Goal: Check status: Check status

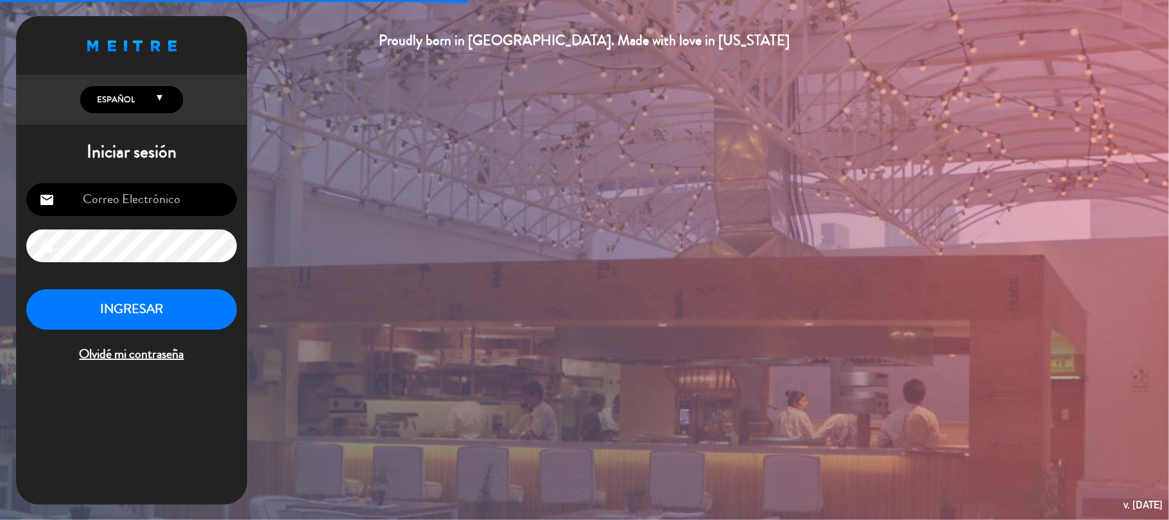
type input "[EMAIL_ADDRESS][DOMAIN_NAME]"
click at [146, 296] on button "INGRESAR" at bounding box center [131, 309] width 211 height 40
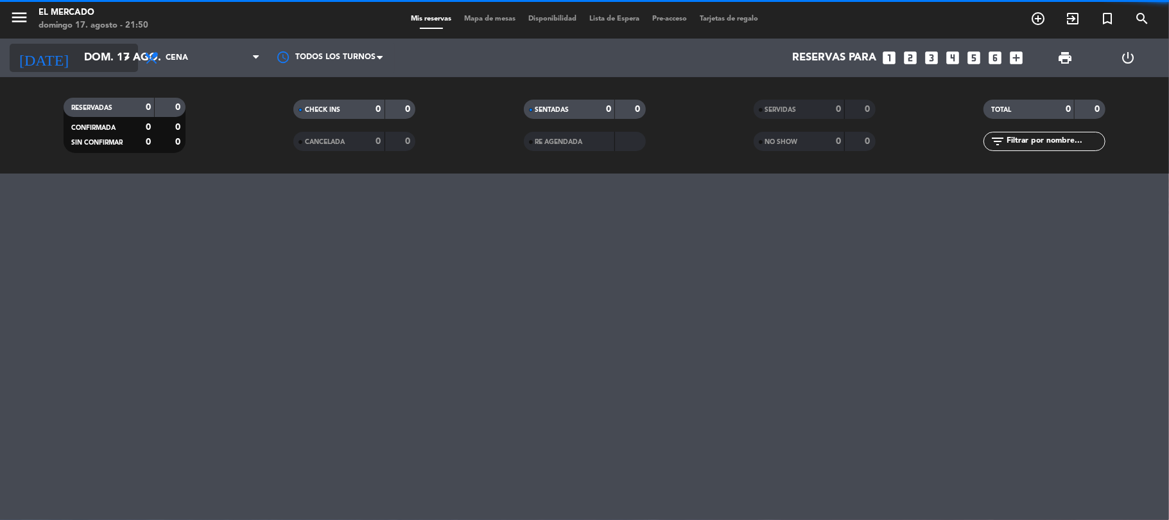
click at [96, 65] on input "dom. 17 ago." at bounding box center [147, 58] width 139 height 25
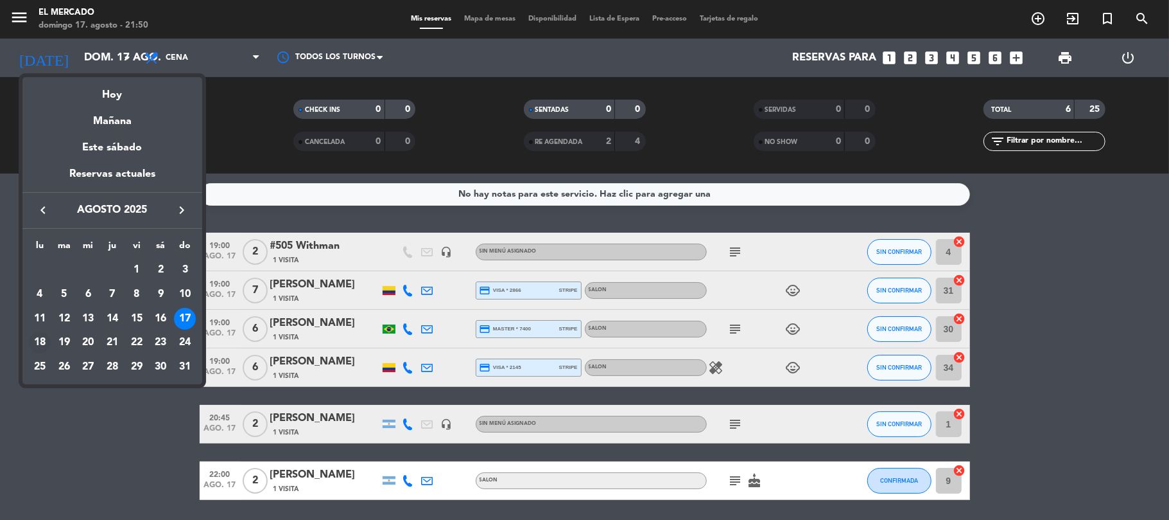
click at [44, 340] on div "18" at bounding box center [40, 342] width 22 height 22
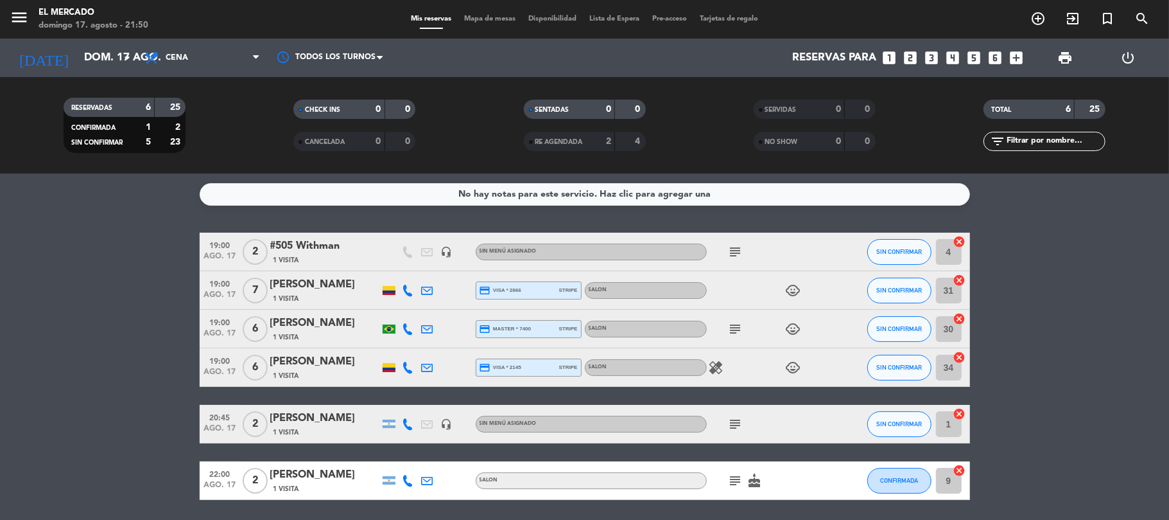
type input "lun. 18 ago."
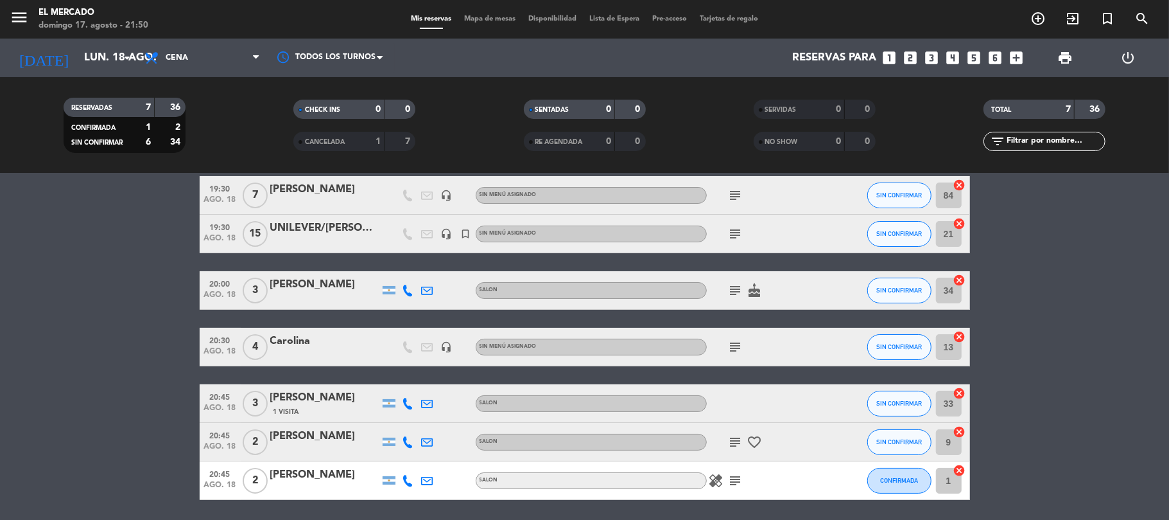
scroll to position [85, 0]
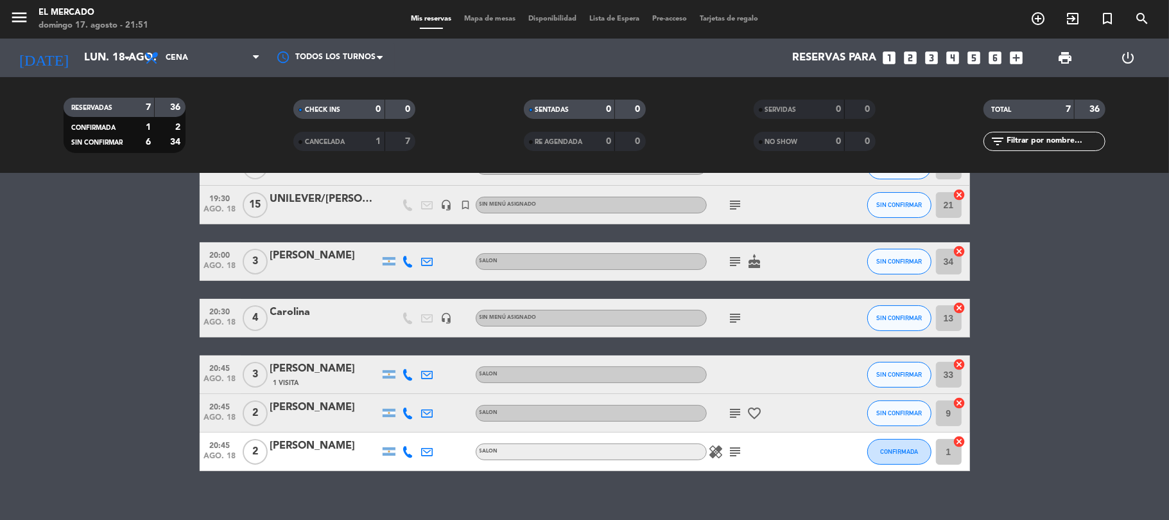
click at [731, 455] on icon "subject" at bounding box center [735, 451] width 15 height 15
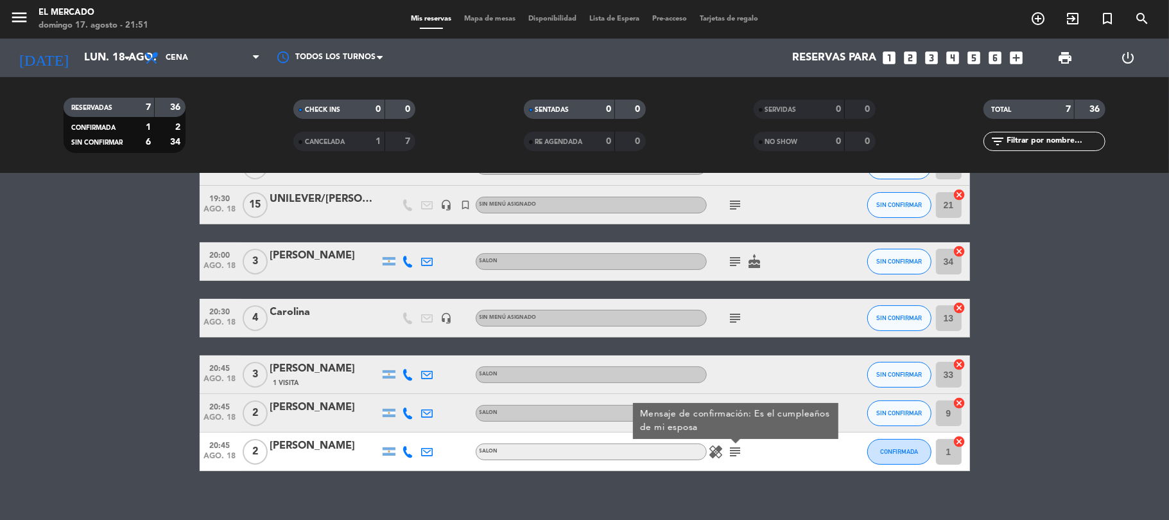
click at [733, 456] on icon "subject" at bounding box center [735, 451] width 15 height 15
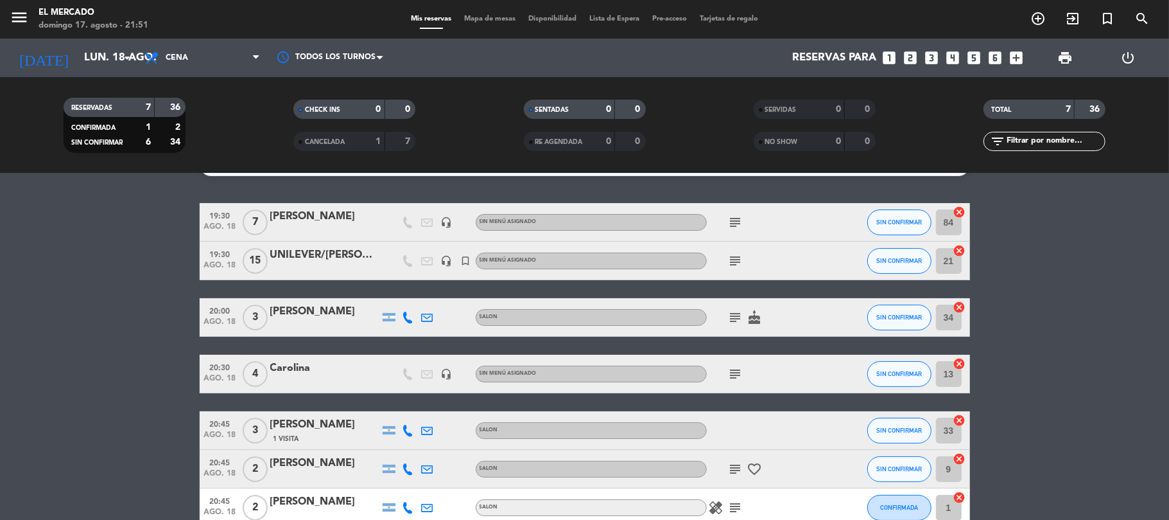
scroll to position [0, 0]
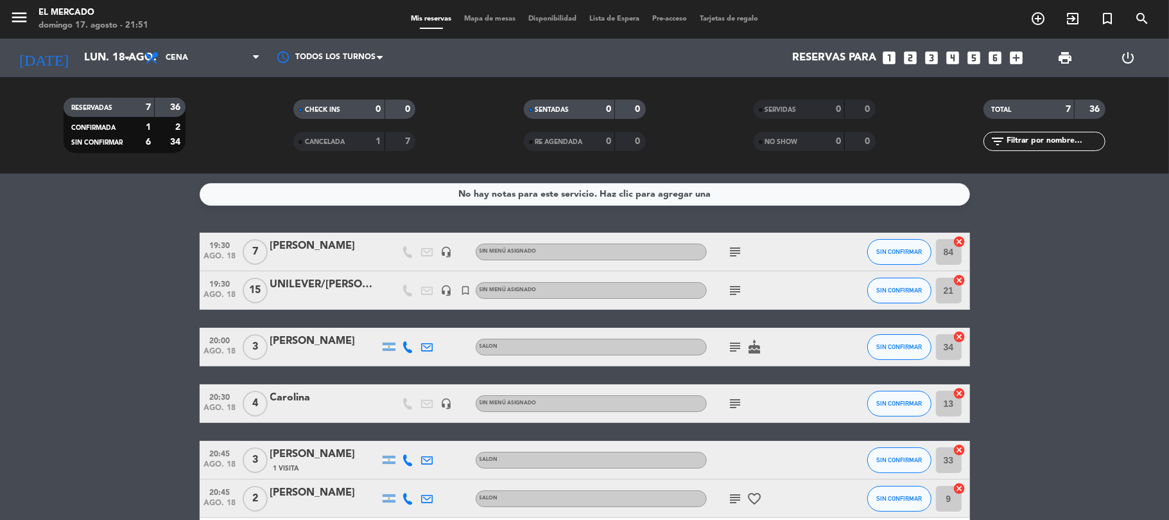
click at [733, 410] on icon "subject" at bounding box center [735, 403] width 15 height 15
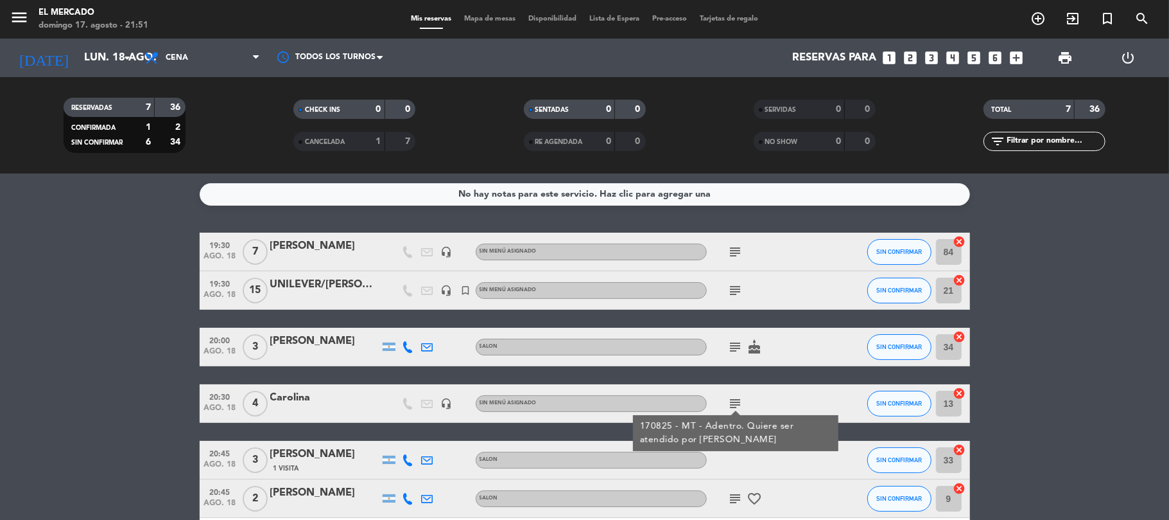
click at [735, 403] on icon "subject" at bounding box center [735, 403] width 15 height 15
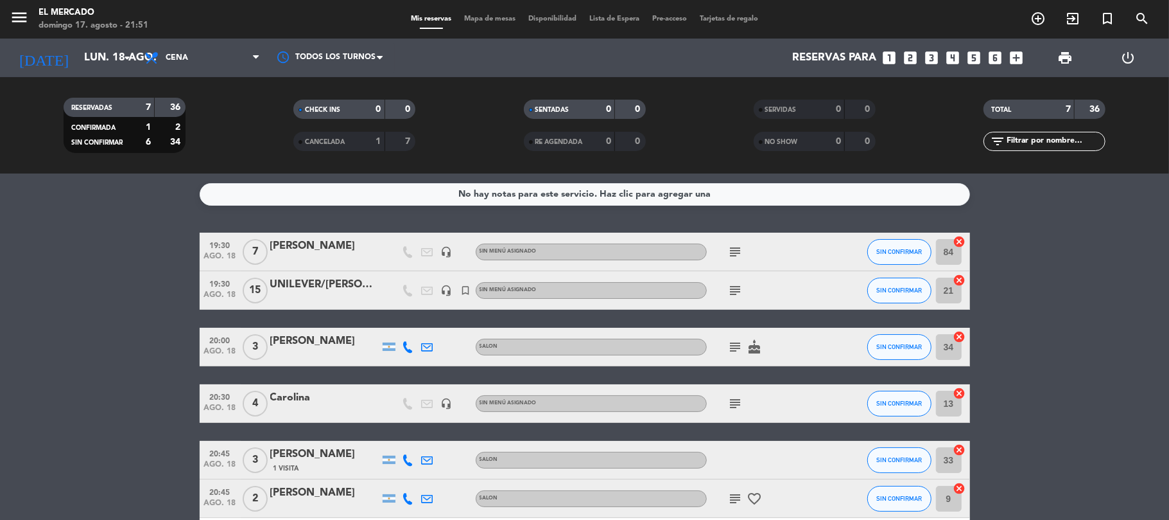
click at [728, 352] on icon "subject" at bounding box center [735, 346] width 15 height 15
click at [736, 337] on div "subject Es un festejo de cumpleaños. cake" at bounding box center [765, 347] width 116 height 38
click at [733, 286] on icon "subject" at bounding box center [735, 290] width 15 height 15
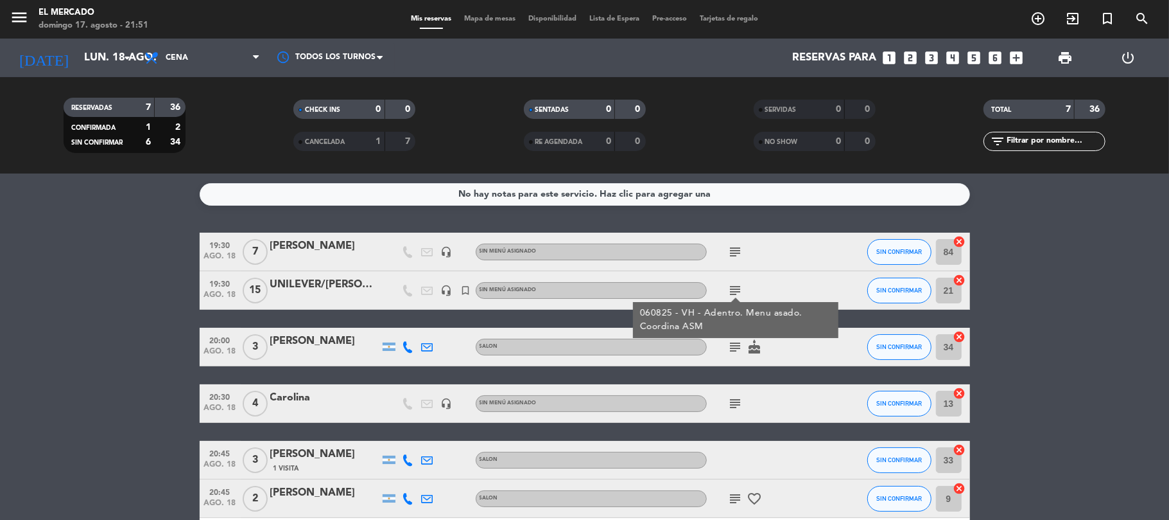
click at [733, 286] on icon "subject" at bounding box center [735, 290] width 15 height 15
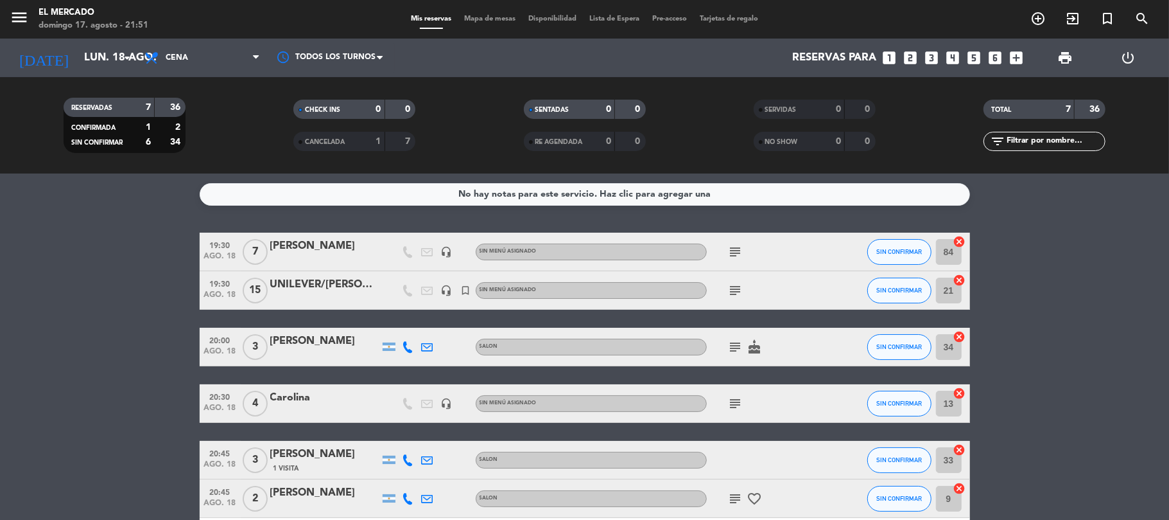
click at [723, 238] on div "subject" at bounding box center [765, 251] width 116 height 38
click at [735, 293] on icon "subject" at bounding box center [735, 290] width 15 height 15
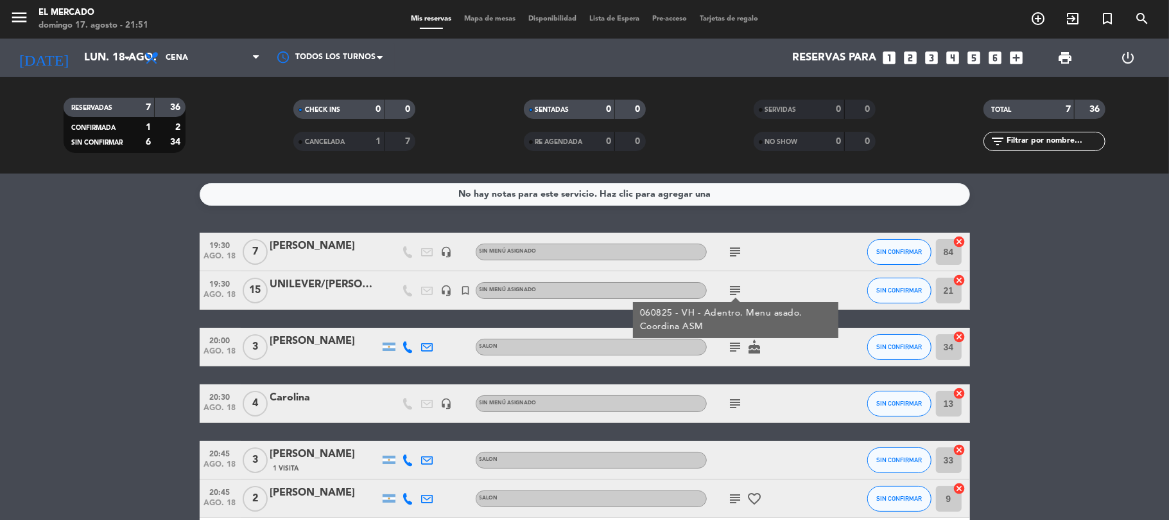
click at [740, 288] on icon "subject" at bounding box center [735, 290] width 15 height 15
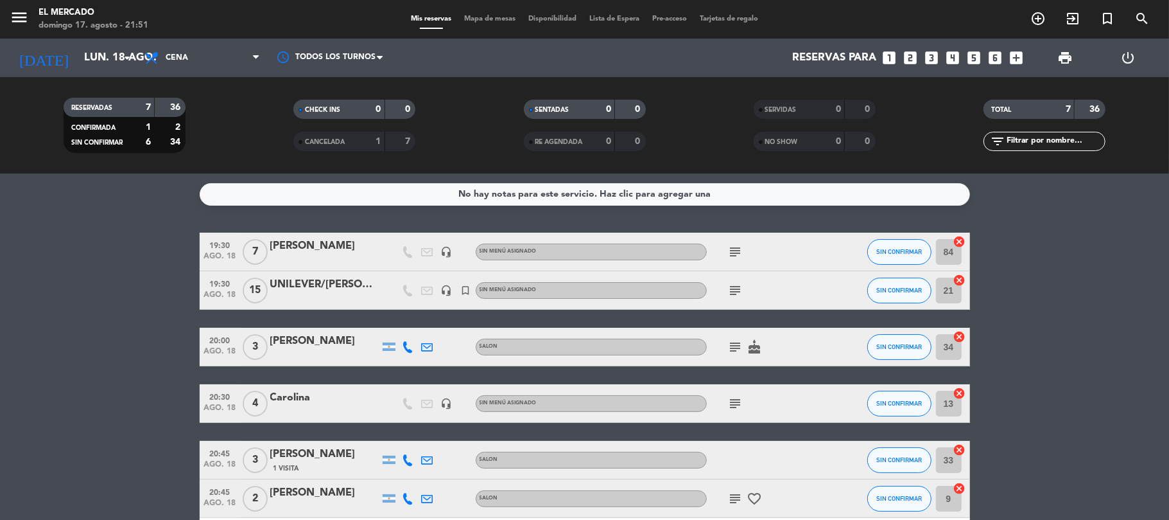
click at [728, 252] on icon "subject" at bounding box center [735, 251] width 15 height 15
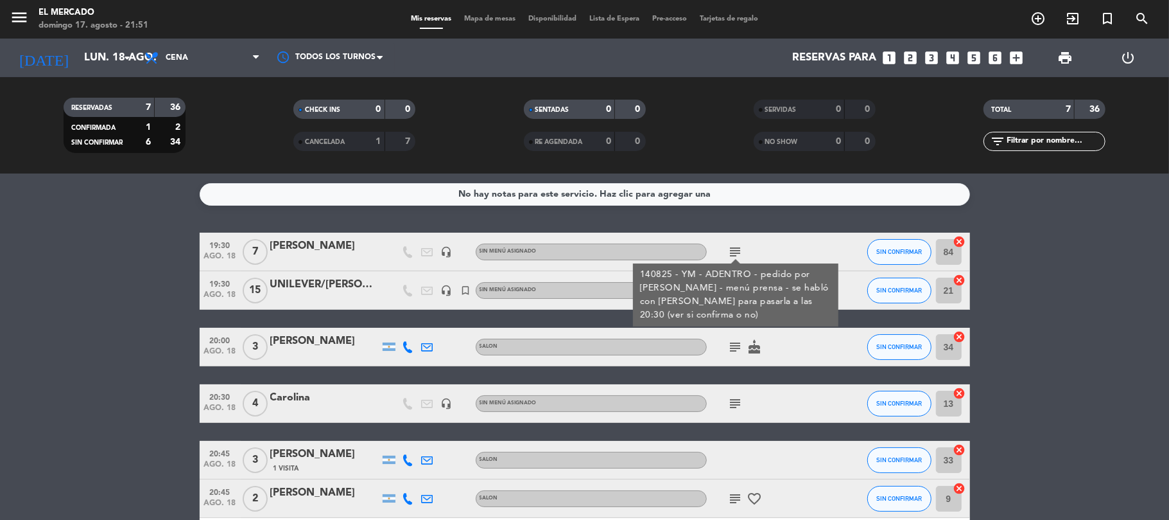
click at [733, 254] on icon "subject" at bounding box center [735, 251] width 15 height 15
